Goal: Task Accomplishment & Management: Use online tool/utility

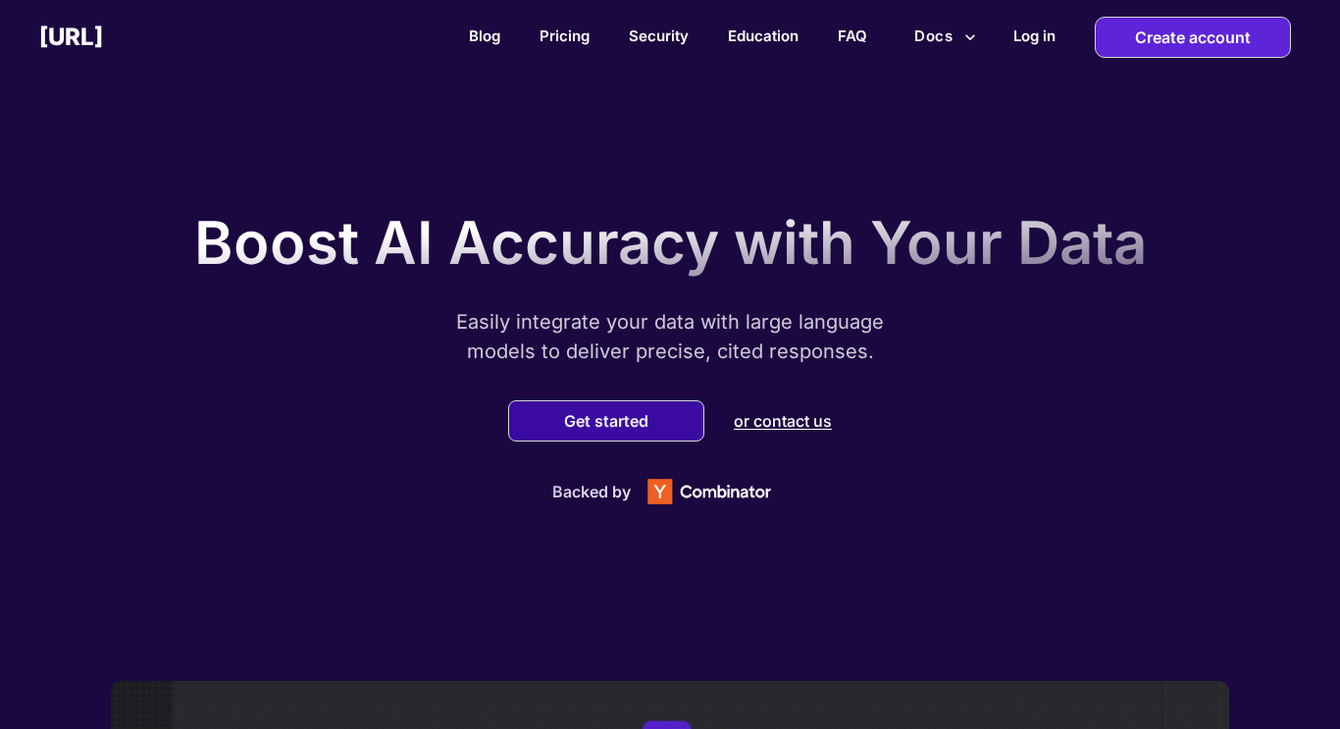
click at [558, 426] on button "Get started" at bounding box center [606, 421] width 96 height 20
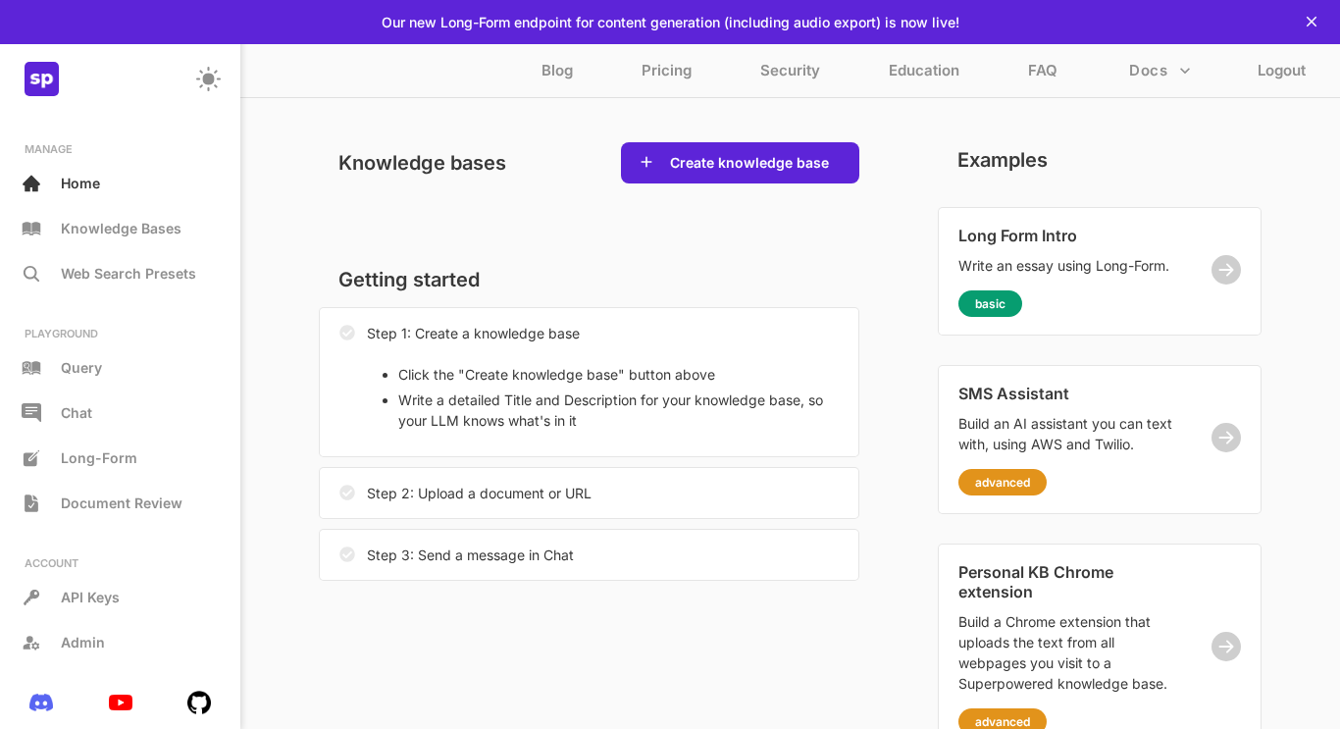
click at [564, 497] on p "Step 2: Upload a document or URL" at bounding box center [479, 493] width 225 height 21
click at [722, 167] on button "Create knowledge base" at bounding box center [749, 163] width 171 height 20
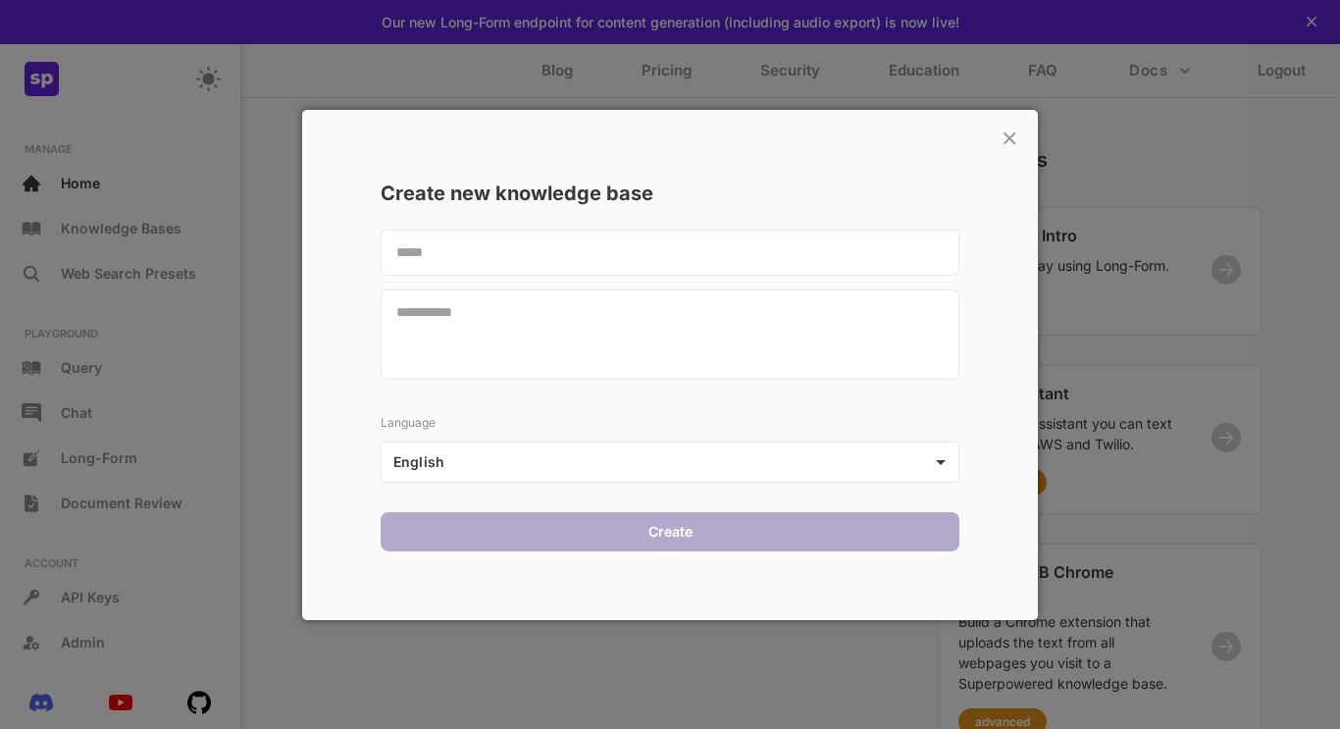
click at [708, 236] on textarea at bounding box center [670, 252] width 579 height 46
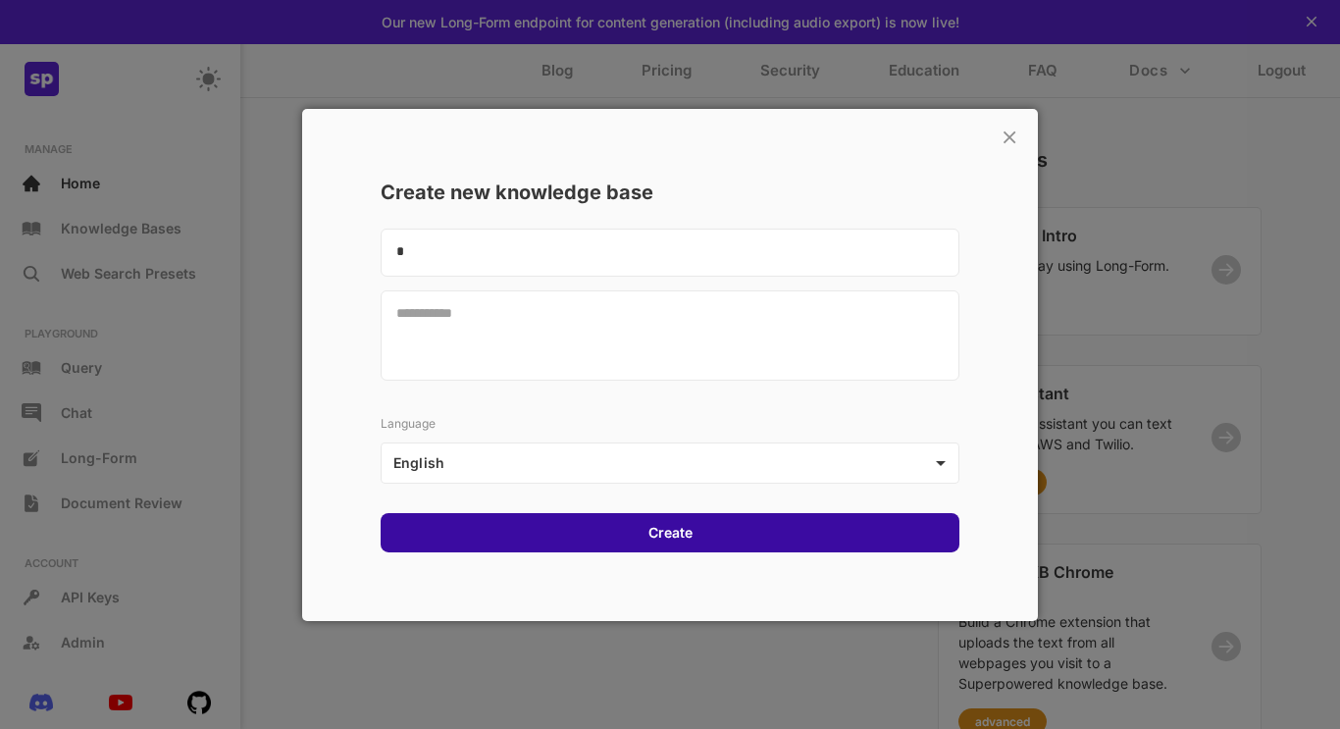
type textarea "*"
click at [744, 540] on div "Create" at bounding box center [670, 532] width 579 height 39
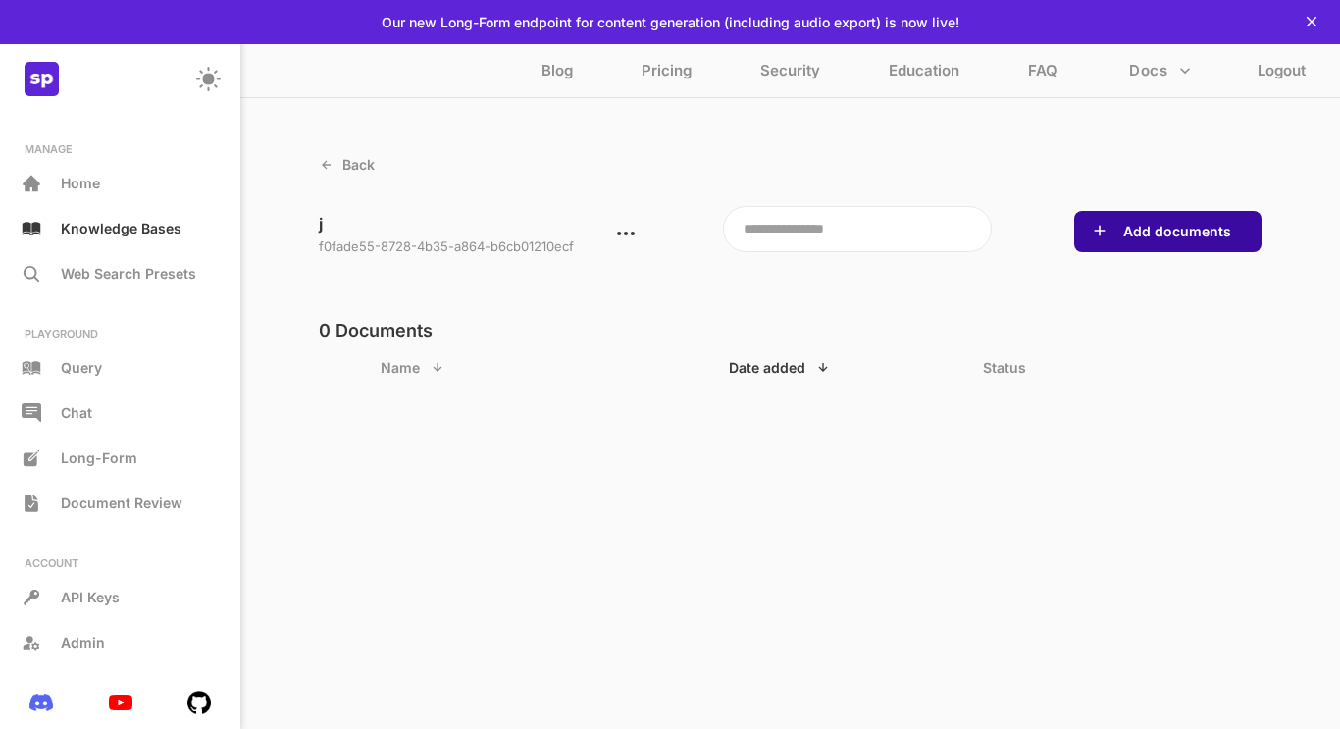
click at [1120, 228] on button "Add documents" at bounding box center [1177, 232] width 120 height 20
